Goal: Task Accomplishment & Management: Use online tool/utility

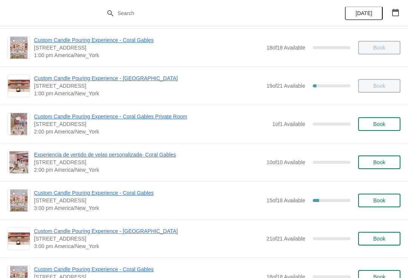
scroll to position [212, 0]
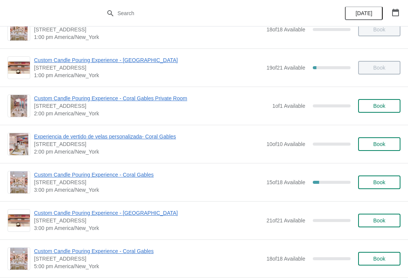
click at [59, 178] on span "Custom Candle Pouring Experience - Coral Gables" at bounding box center [148, 175] width 229 height 8
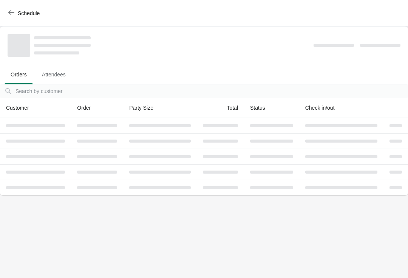
scroll to position [0, 0]
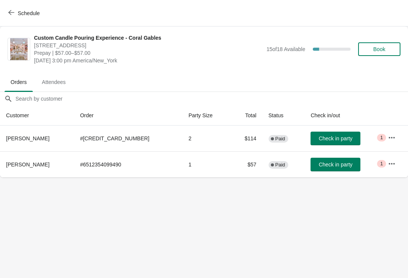
click at [342, 168] on button "Check in party" at bounding box center [336, 165] width 50 height 14
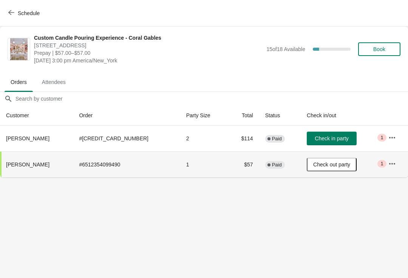
click at [14, 12] on icon "button" at bounding box center [11, 12] width 6 height 5
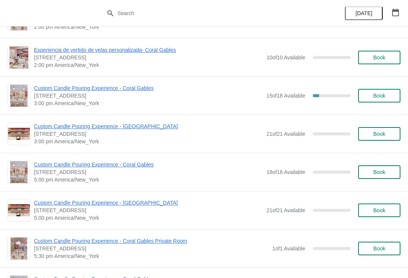
scroll to position [299, 0]
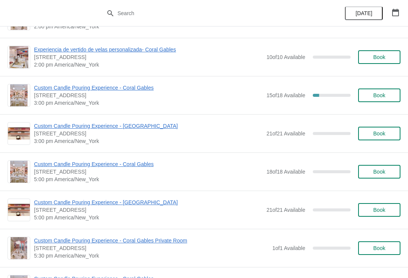
click at [136, 164] on span "Custom Candle Pouring Experience - Coral Gables" at bounding box center [148, 164] width 229 height 8
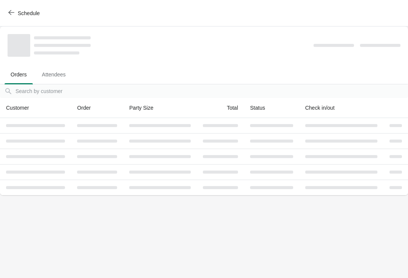
scroll to position [0, 0]
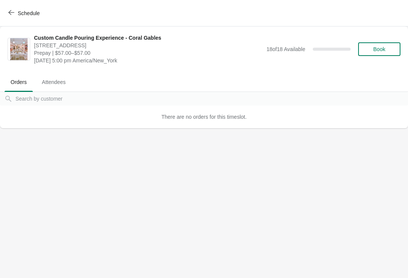
click at [9, 11] on icon "button" at bounding box center [11, 12] width 6 height 6
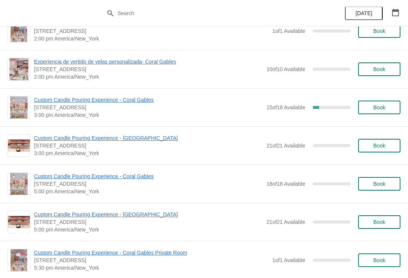
scroll to position [285, 0]
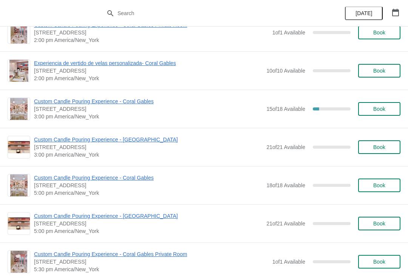
click at [49, 101] on span "Custom Candle Pouring Experience - Coral Gables" at bounding box center [148, 101] width 229 height 8
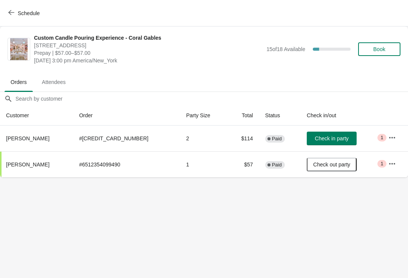
scroll to position [0, 0]
click at [330, 137] on span "Check in party" at bounding box center [332, 138] width 34 height 6
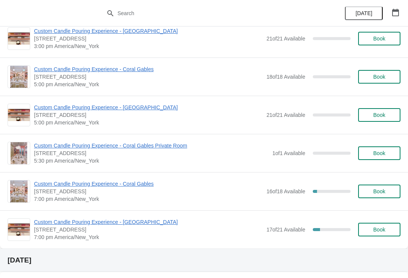
scroll to position [395, 0]
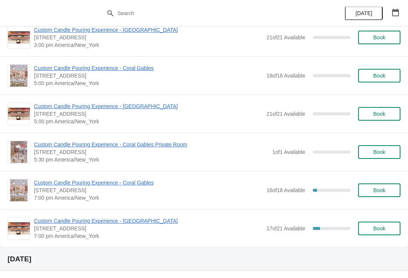
click at [141, 182] on span "Custom Candle Pouring Experience - Coral Gables" at bounding box center [148, 183] width 229 height 8
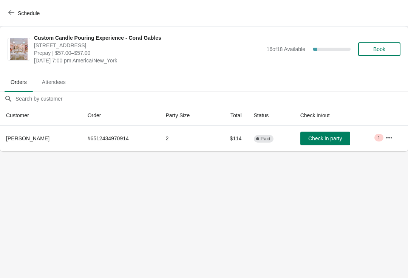
click at [13, 13] on icon "button" at bounding box center [11, 12] width 6 height 6
